Goal: Transaction & Acquisition: Download file/media

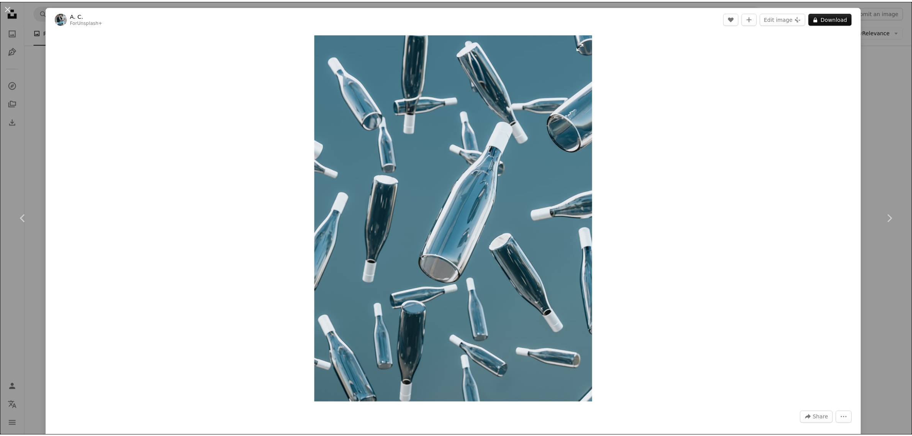
scroll to position [17593, 0]
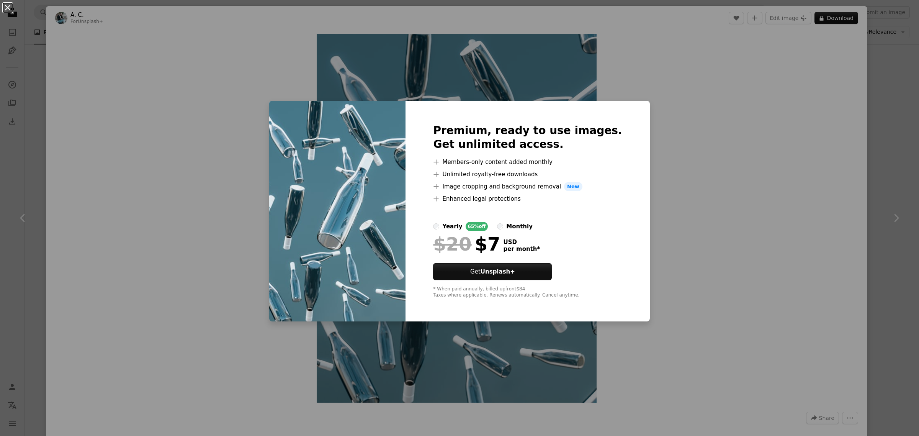
click at [8, 8] on button "An X shape" at bounding box center [7, 7] width 9 height 9
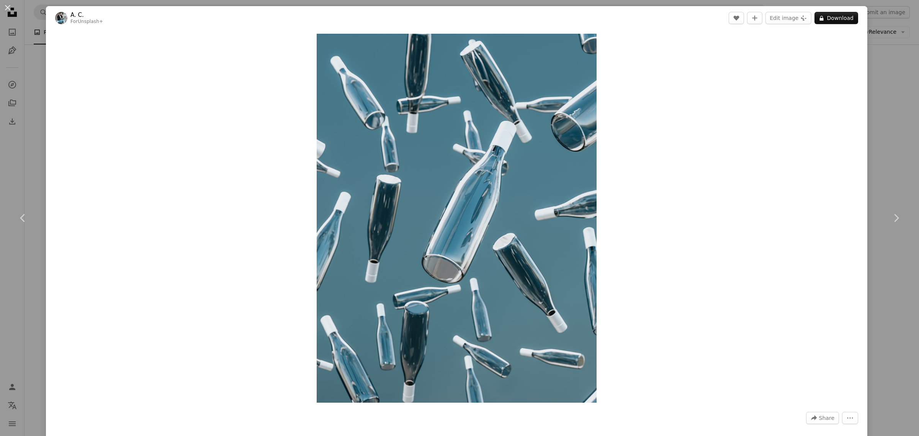
click at [10, 7] on button "An X shape" at bounding box center [7, 7] width 9 height 9
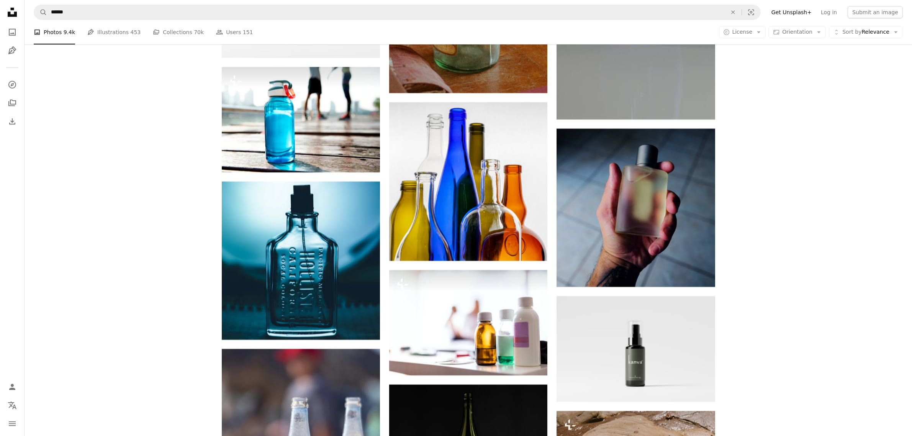
scroll to position [22235, 0]
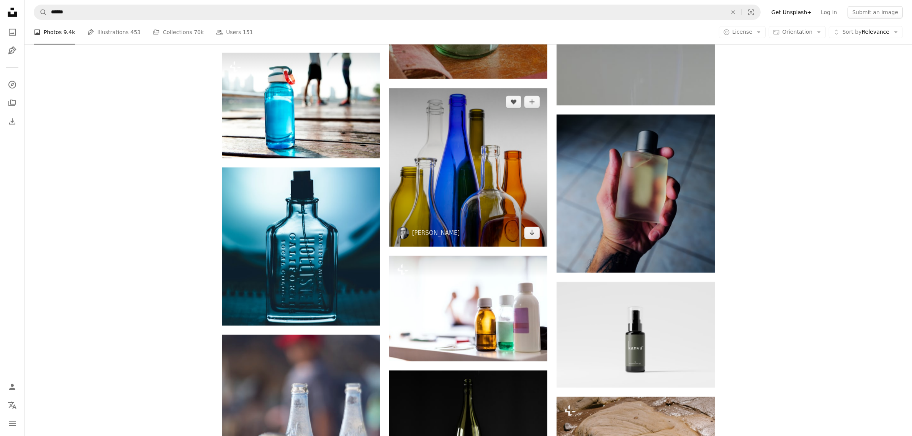
click at [502, 198] on img at bounding box center [468, 167] width 158 height 158
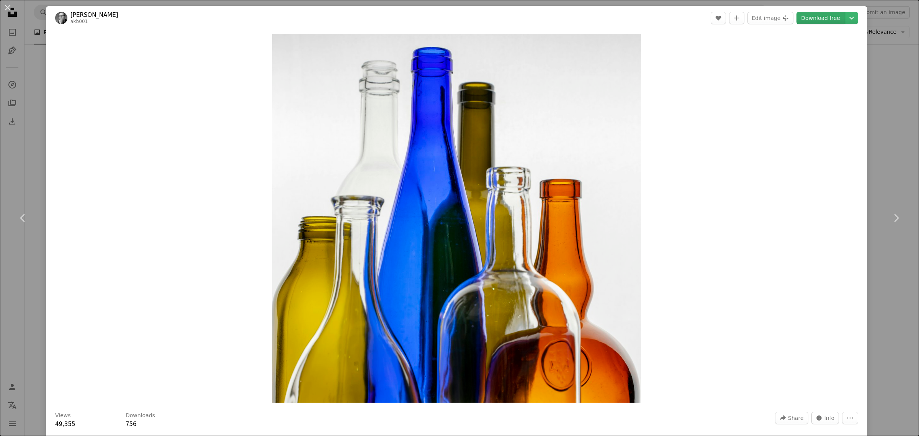
click at [810, 20] on link "Download free" at bounding box center [820, 18] width 48 height 12
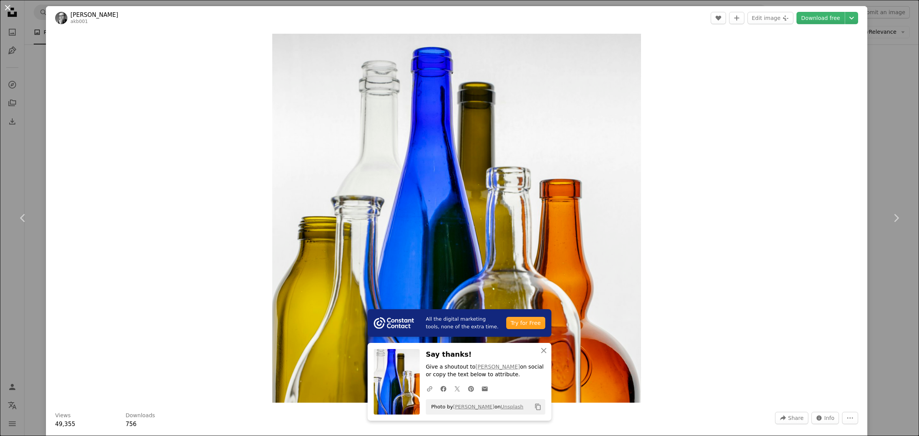
click at [8, 9] on button "An X shape" at bounding box center [7, 7] width 9 height 9
